Goal: Communication & Community: Share content

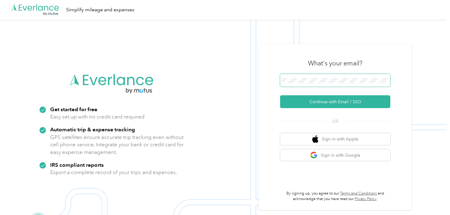
click at [330, 84] on span at bounding box center [335, 80] width 110 height 13
click at [336, 76] on span at bounding box center [335, 80] width 110 height 13
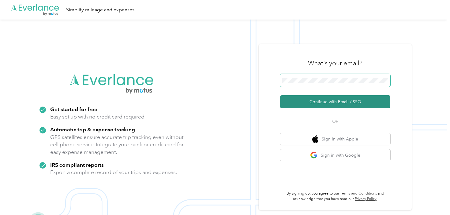
click at [280, 95] on button "Continue with Email / SSO" at bounding box center [335, 101] width 110 height 13
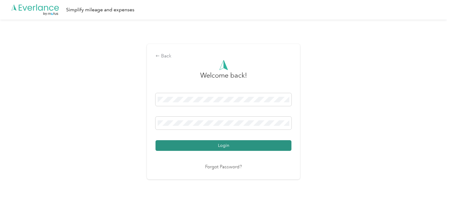
click at [155, 140] on button "Login" at bounding box center [223, 145] width 136 height 11
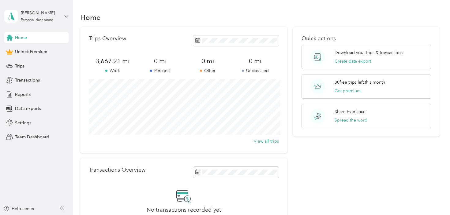
click at [22, 72] on div "Home Unlock Premium Trips Transactions Reports Data exports Settings Team Dashb…" at bounding box center [36, 87] width 64 height 111
click at [35, 54] on span "Unlock Premium" at bounding box center [31, 52] width 32 height 6
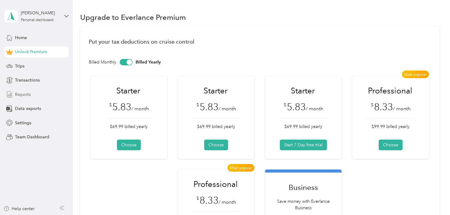
click at [25, 95] on span "Reports" at bounding box center [23, 94] width 16 height 6
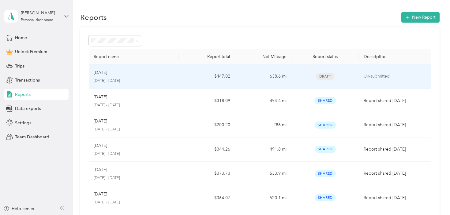
click at [144, 76] on div "Sep [DATE] - [DATE]" at bounding box center [134, 76] width 80 height 14
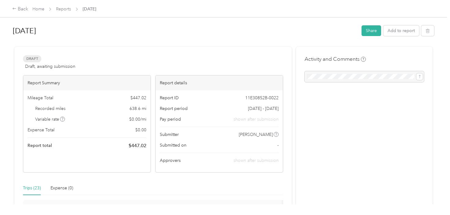
click at [38, 6] on span "Home" at bounding box center [38, 9] width 12 height 6
click at [37, 9] on link "Home" at bounding box center [38, 8] width 12 height 5
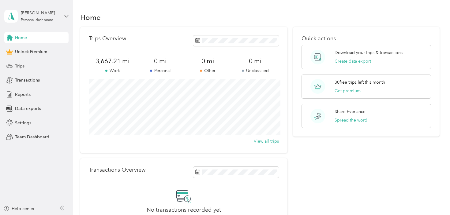
click at [30, 67] on div "Trips" at bounding box center [36, 66] width 64 height 11
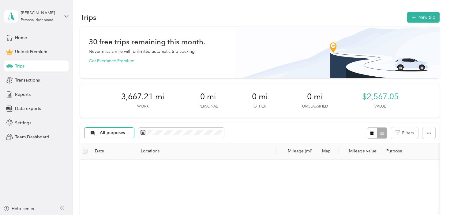
click at [106, 131] on span "All purposes" at bounding box center [112, 133] width 25 height 4
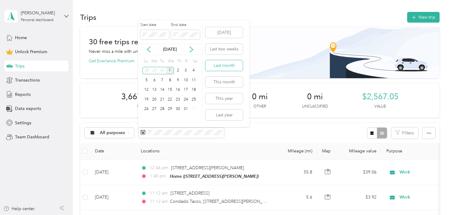
click at [224, 66] on button "Last month" at bounding box center [223, 65] width 37 height 11
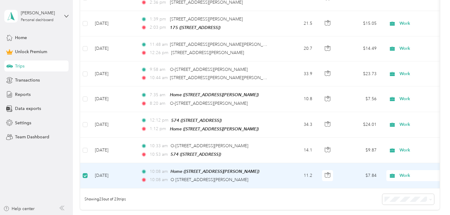
scroll to position [555, 0]
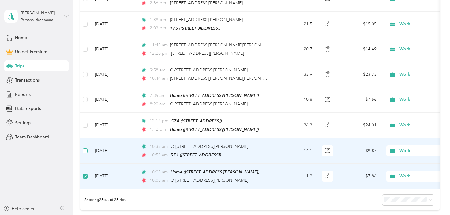
click at [86, 150] on label at bounding box center [85, 151] width 5 height 7
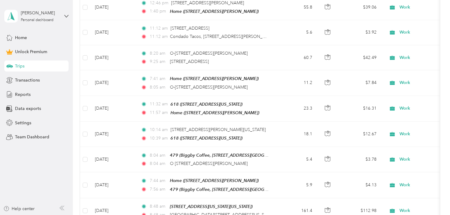
scroll to position [0, 0]
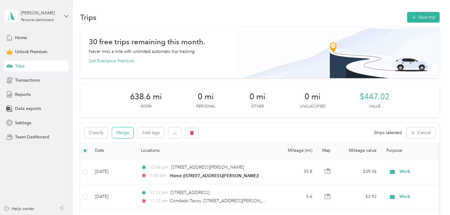
click at [123, 136] on button "Merge" at bounding box center [122, 133] width 21 height 11
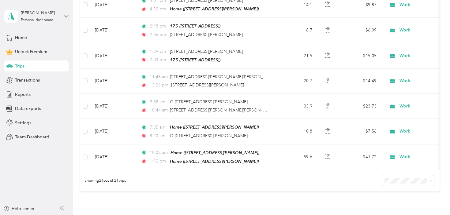
scroll to position [521, 0]
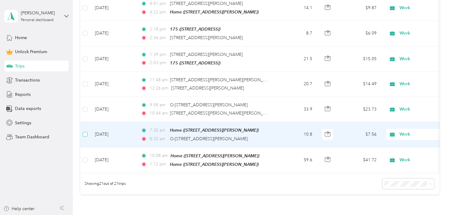
click at [85, 135] on label at bounding box center [85, 134] width 5 height 7
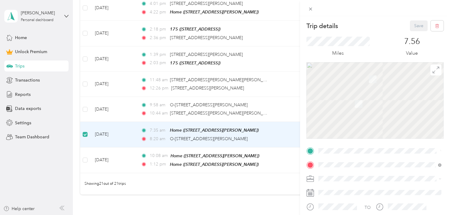
click at [85, 107] on div "Trip details Save This trip cannot be edited because it is either under review,…" at bounding box center [225, 107] width 450 height 215
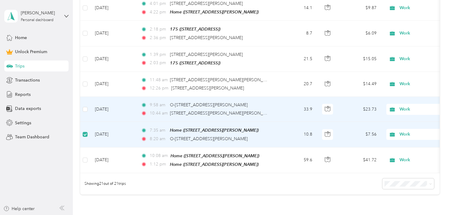
click at [85, 112] on td at bounding box center [85, 109] width 10 height 25
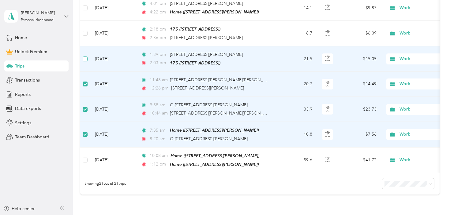
click at [87, 58] on label at bounding box center [85, 59] width 5 height 7
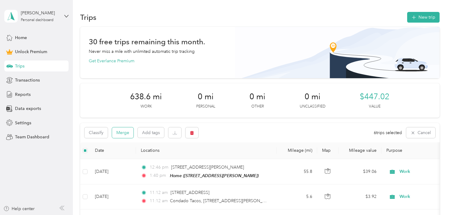
click at [129, 134] on button "Merge" at bounding box center [122, 133] width 21 height 11
click at [123, 135] on button "Merge" at bounding box center [122, 133] width 21 height 11
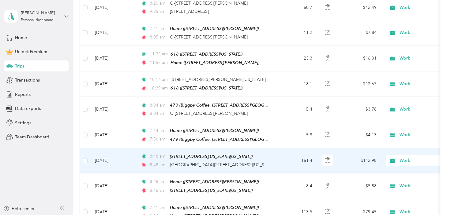
scroll to position [215, 0]
click at [299, 163] on td "161.4" at bounding box center [296, 161] width 40 height 25
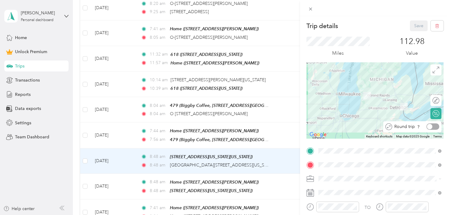
click at [431, 127] on div at bounding box center [430, 127] width 6 height 6
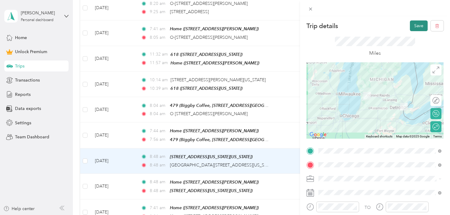
click at [414, 26] on button "Save" at bounding box center [418, 25] width 18 height 11
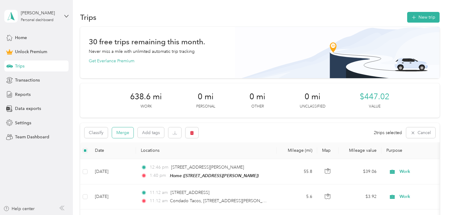
click at [124, 134] on button "Merge" at bounding box center [122, 133] width 21 height 11
click at [124, 136] on button "Merge" at bounding box center [122, 133] width 21 height 11
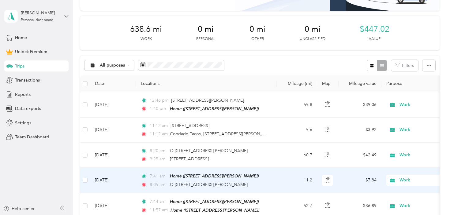
scroll to position [71, 0]
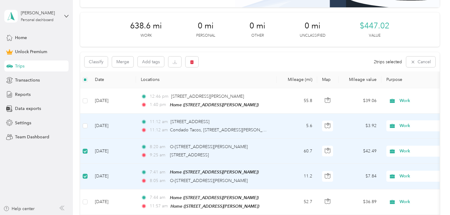
click at [88, 127] on td at bounding box center [85, 126] width 10 height 25
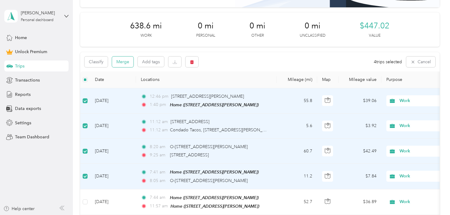
click at [120, 63] on button "Merge" at bounding box center [122, 62] width 21 height 11
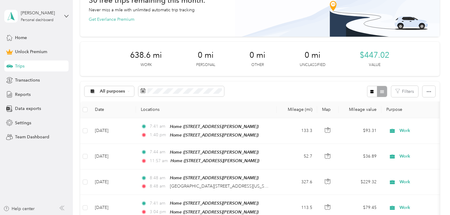
scroll to position [0, 0]
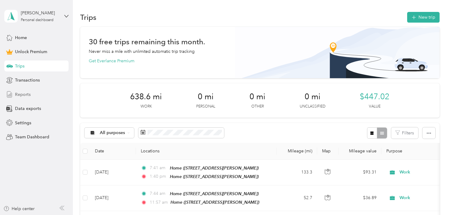
click at [26, 95] on span "Reports" at bounding box center [23, 94] width 16 height 6
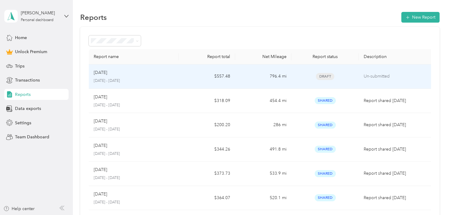
click at [199, 81] on td "$557.48" at bounding box center [207, 77] width 56 height 24
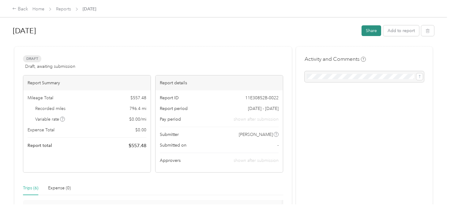
click at [375, 33] on button "Share" at bounding box center [371, 30] width 20 height 11
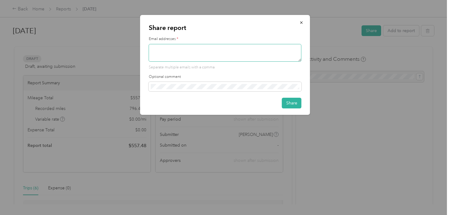
click at [216, 51] on textarea at bounding box center [225, 53] width 153 height 18
click at [299, 23] on icon "button" at bounding box center [301, 22] width 4 height 4
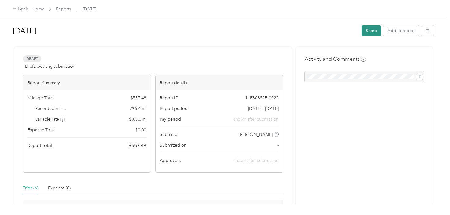
click at [368, 31] on button "Share" at bounding box center [371, 30] width 20 height 11
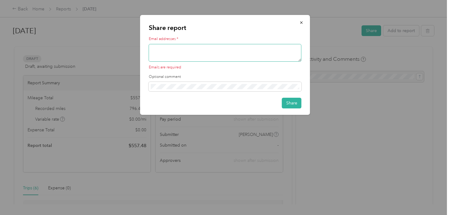
click at [200, 55] on textarea at bounding box center [225, 53] width 153 height 18
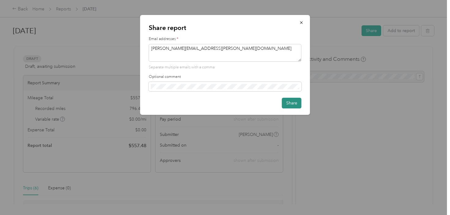
type textarea "[PERSON_NAME][EMAIL_ADDRESS][PERSON_NAME][DOMAIN_NAME]"
click at [288, 105] on button "Share" at bounding box center [292, 103] width 20 height 11
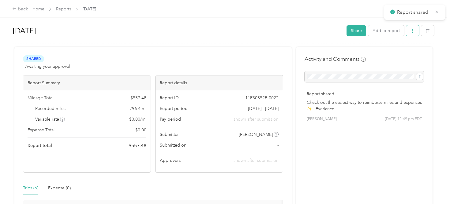
click at [416, 33] on button "button" at bounding box center [412, 30] width 13 height 11
click at [393, 52] on span "Download" at bounding box center [398, 53] width 20 height 6
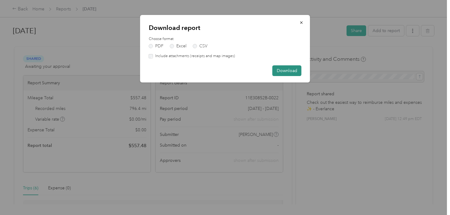
click at [292, 72] on button "Download" at bounding box center [286, 70] width 29 height 11
